Goal: Check status: Check status

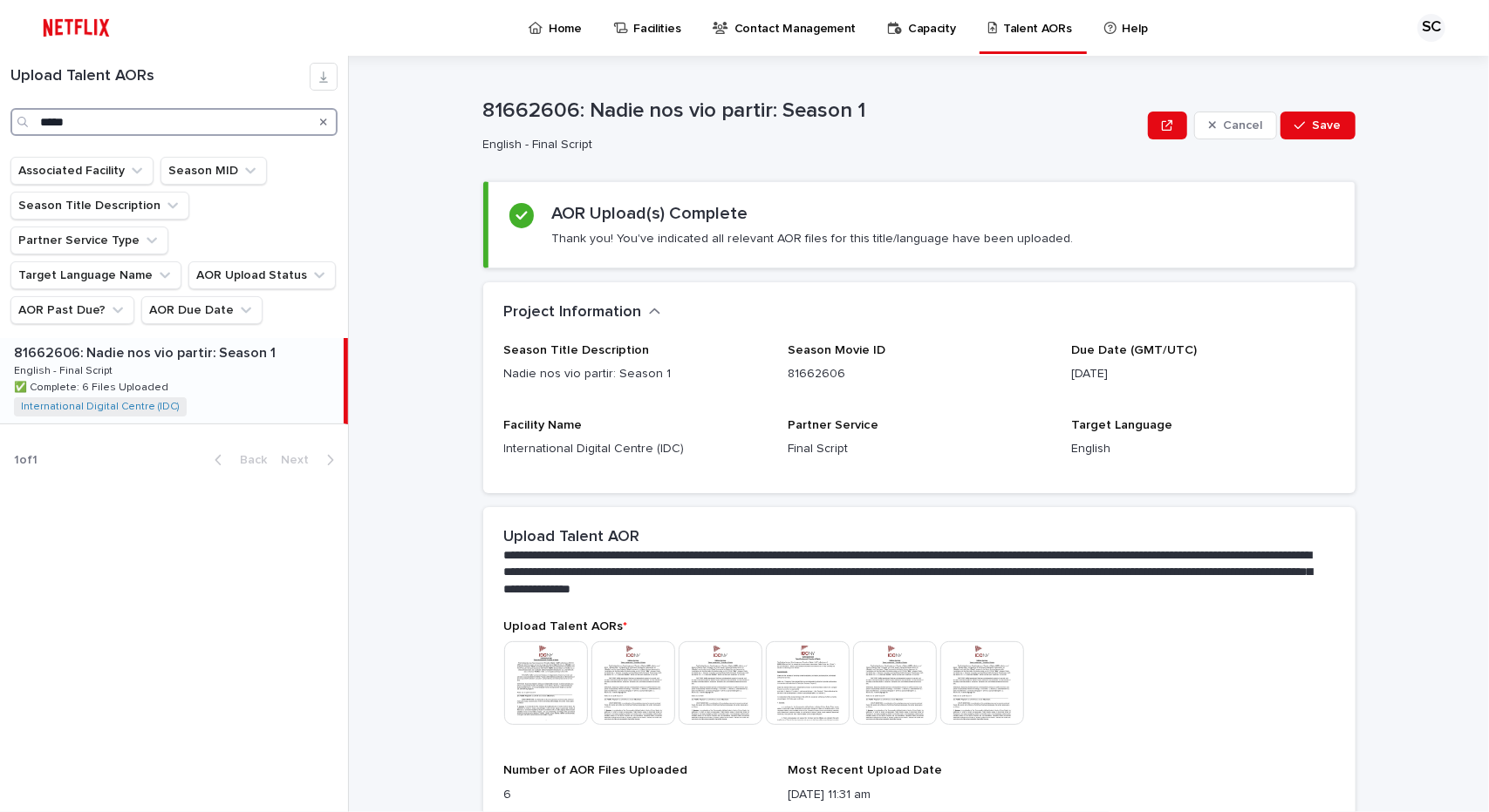
drag, startPoint x: 68, startPoint y: 122, endPoint x: 0, endPoint y: 122, distance: 68.0
click at [0, 122] on div "Upload Talent AORs *****" at bounding box center [174, 99] width 348 height 73
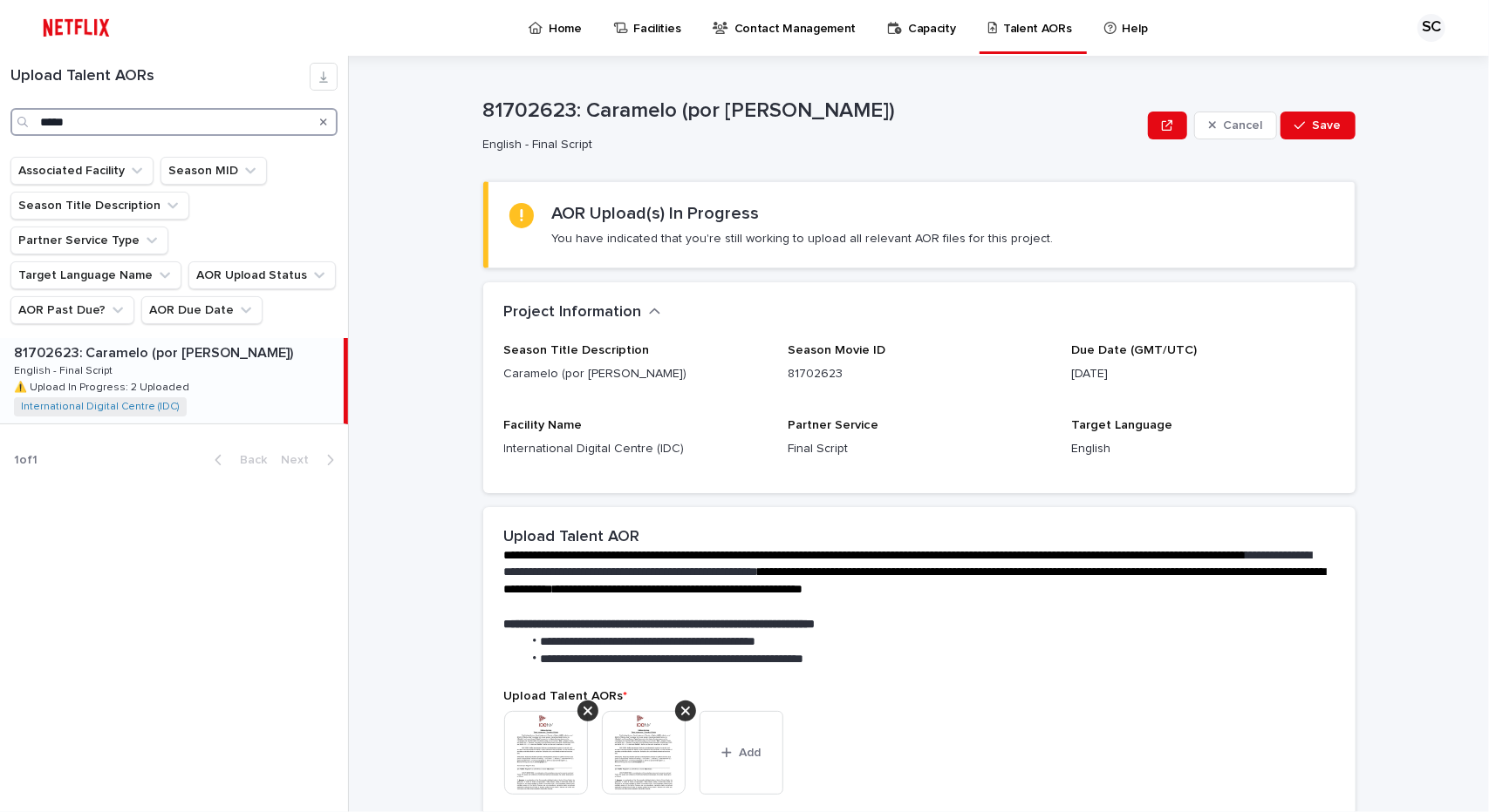
type input "*****"
click at [81, 378] on p "⚠️ Upload In Progress: 2 Uploaded" at bounding box center [104, 386] width 179 height 16
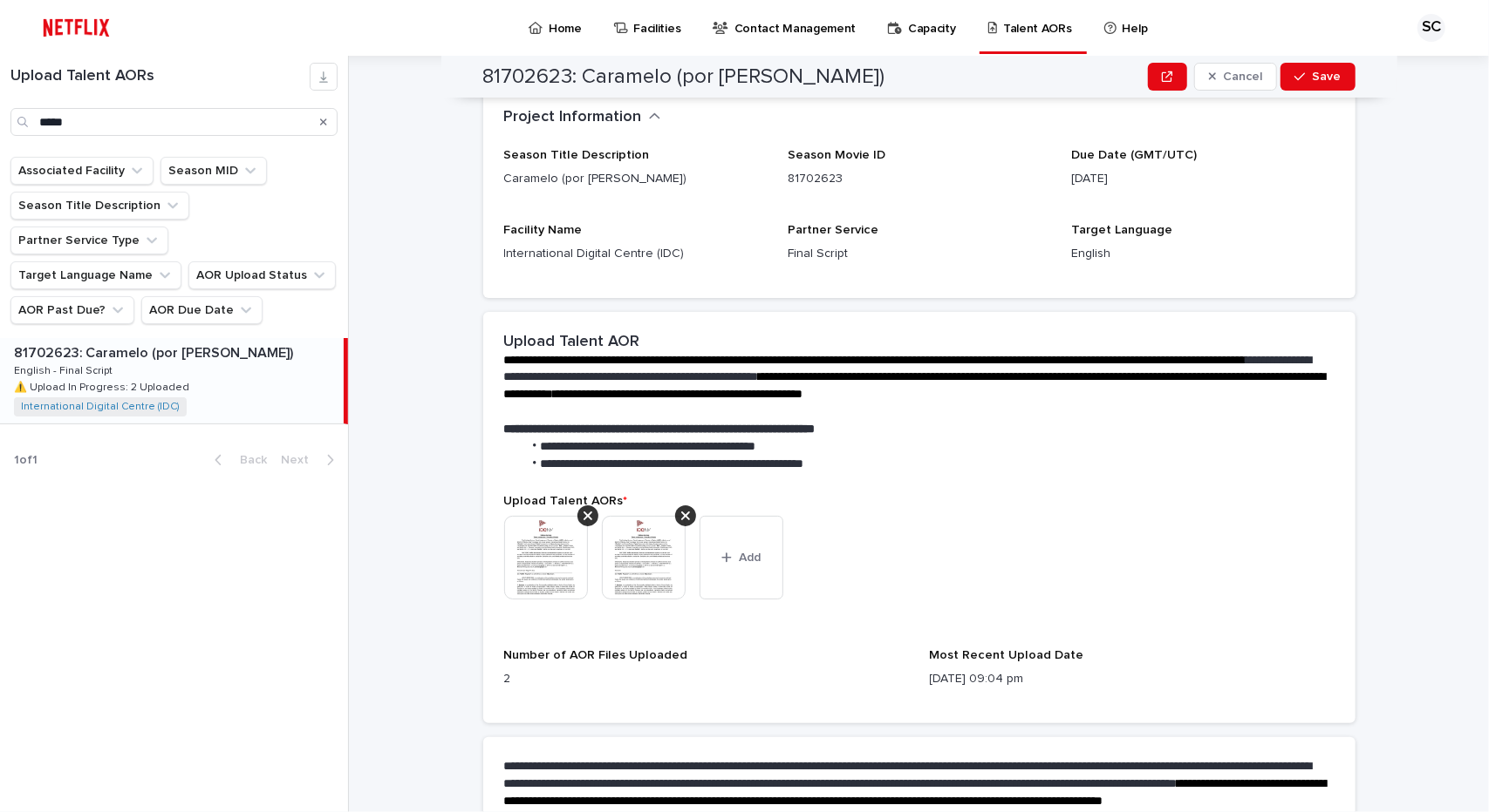
scroll to position [192, 0]
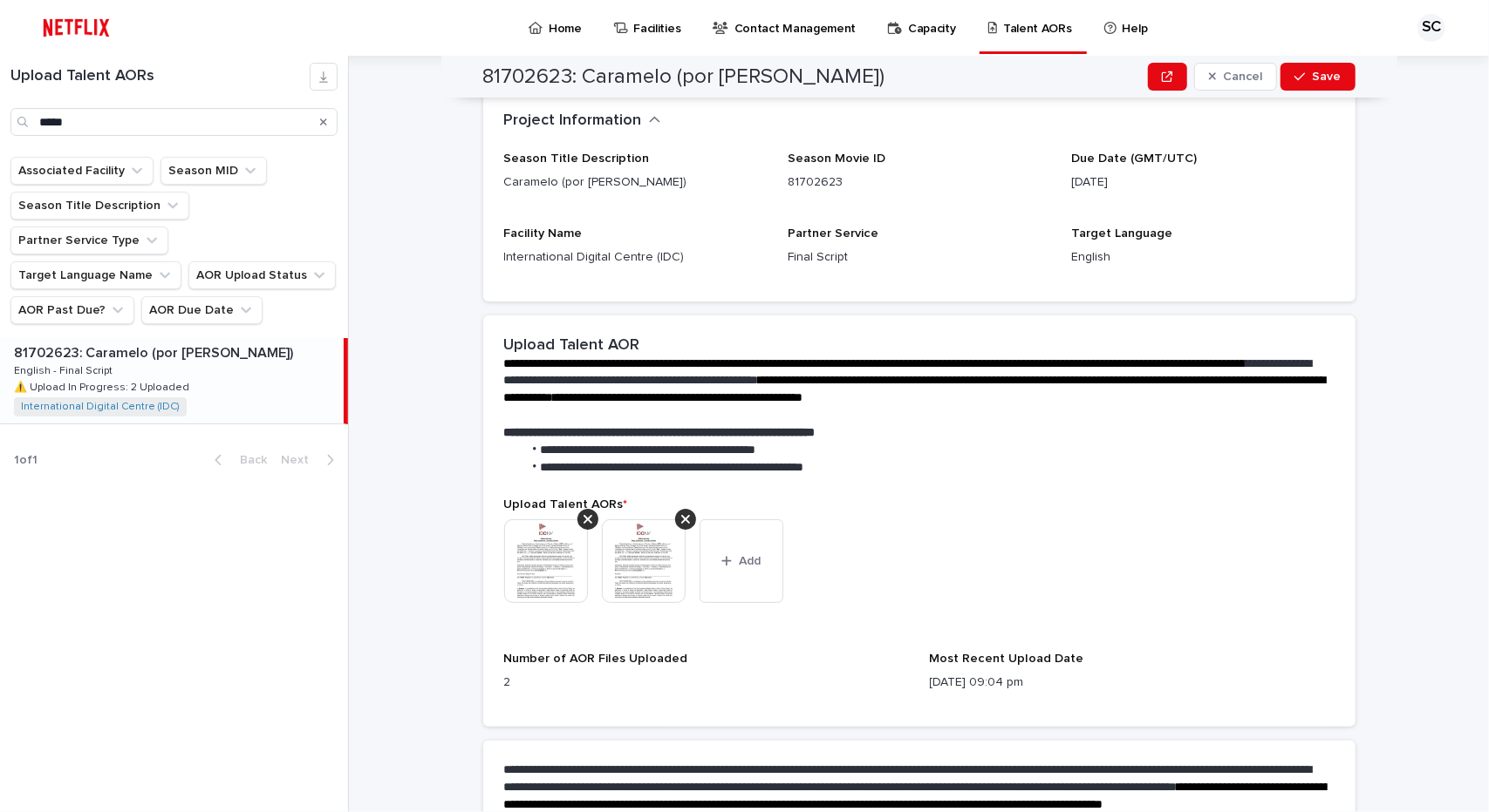
click at [548, 560] on img at bounding box center [545, 561] width 84 height 84
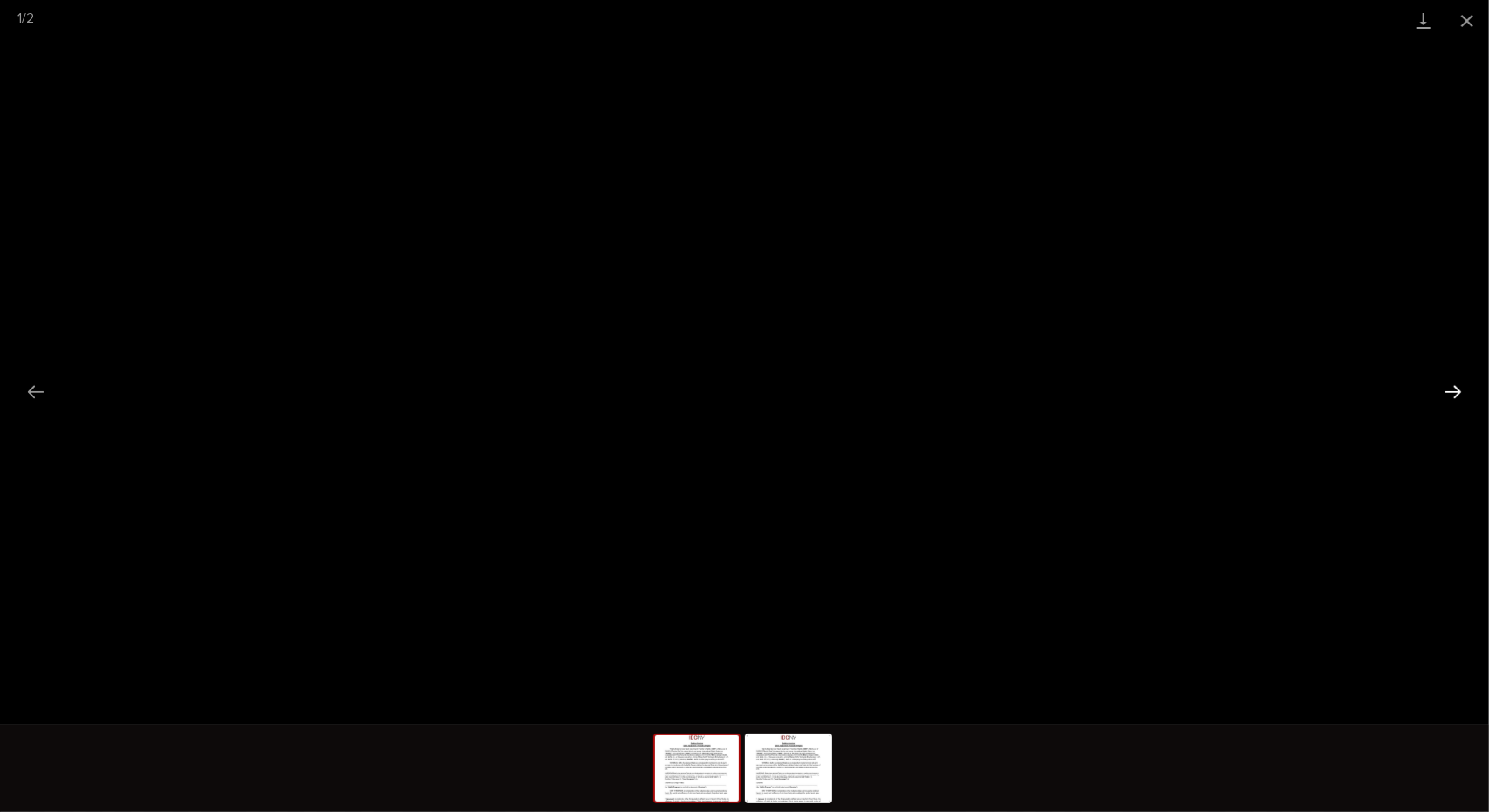
click at [1452, 396] on button "Next slide" at bounding box center [1453, 392] width 37 height 34
click at [1468, 23] on button "Close gallery" at bounding box center [1467, 20] width 44 height 41
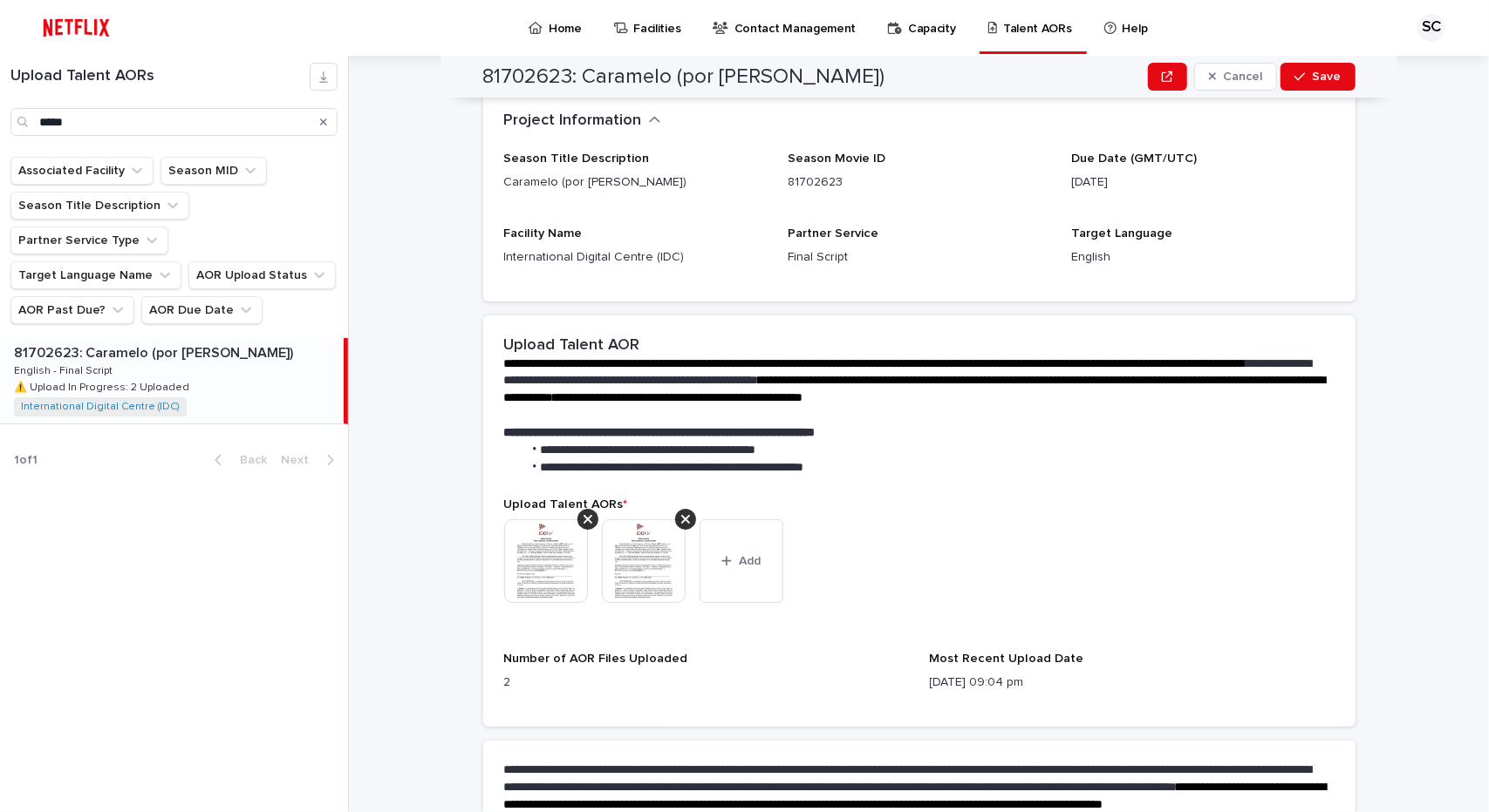
scroll to position [386, 0]
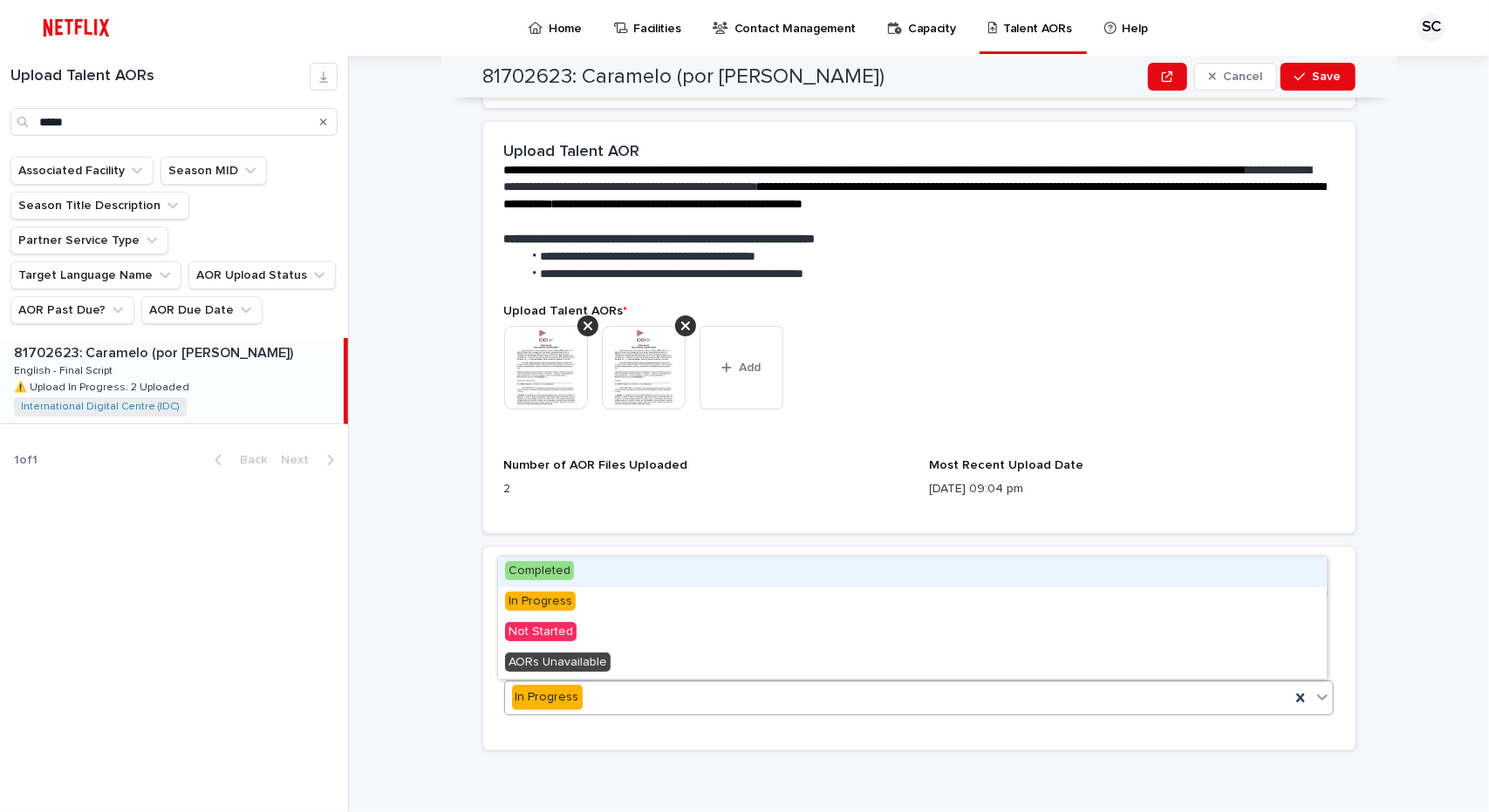
click at [618, 702] on div "In Progress" at bounding box center [897, 697] width 786 height 28
click at [552, 582] on div "Completed" at bounding box center [912, 572] width 829 height 30
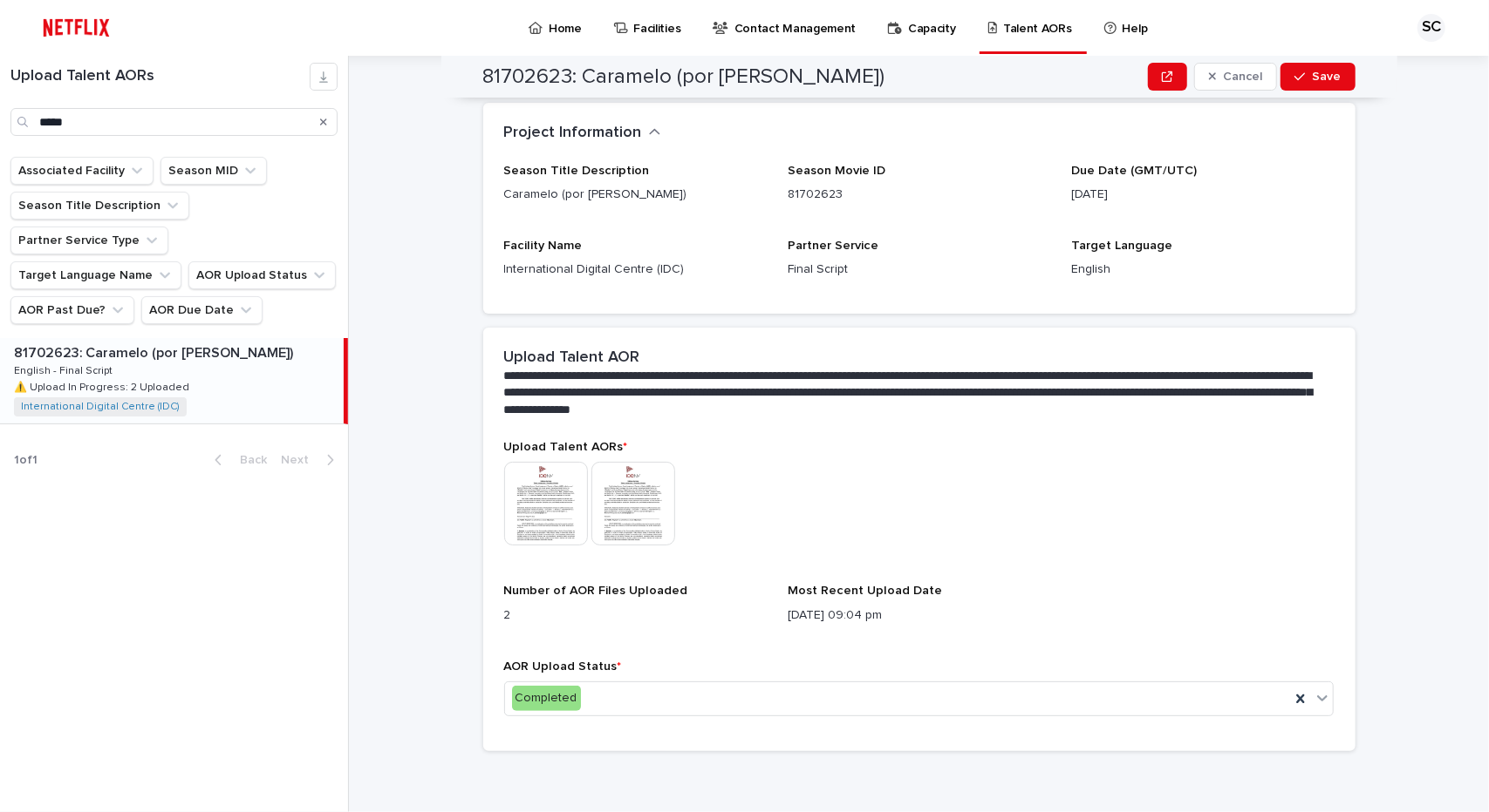
scroll to position [0, 0]
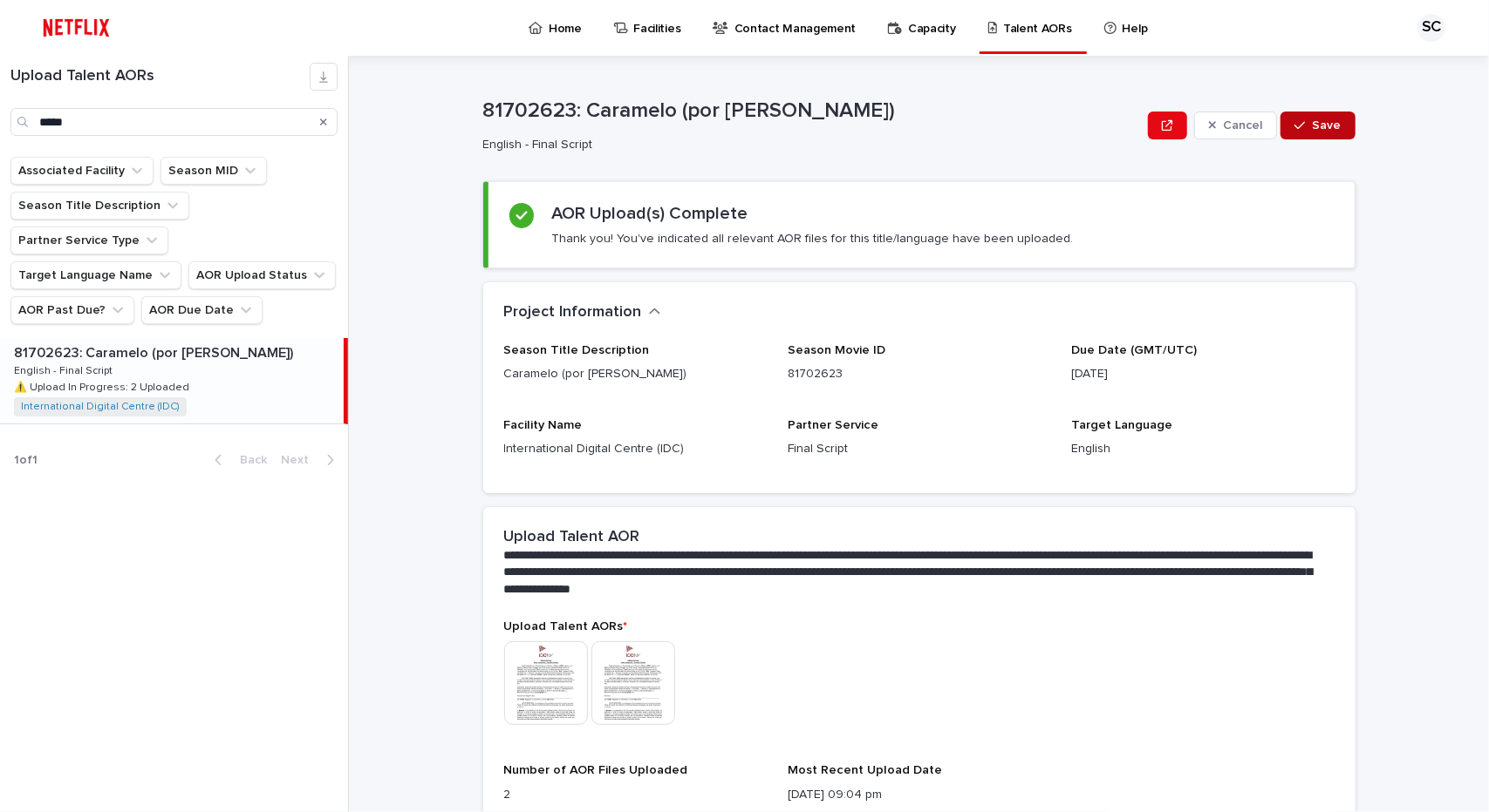
click at [1289, 118] on button "Save" at bounding box center [1317, 124] width 74 height 28
